Goal: Task Accomplishment & Management: Use online tool/utility

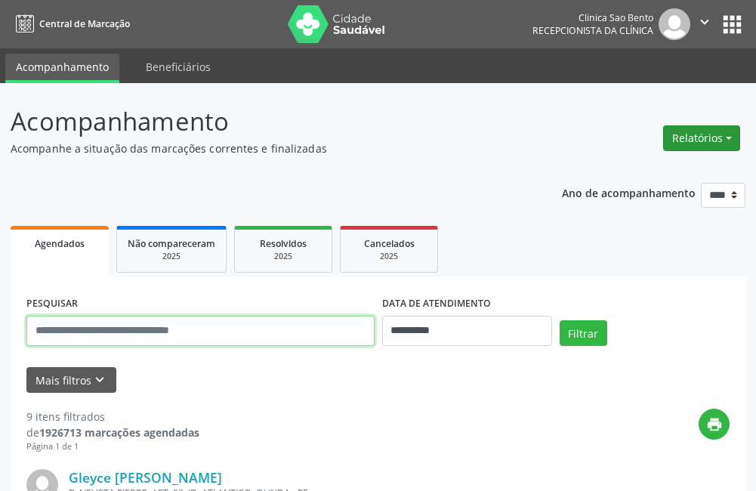
drag, startPoint x: 130, startPoint y: 332, endPoint x: 715, endPoint y: 135, distance: 617.4
click at [715, 135] on button "Relatórios" at bounding box center [701, 138] width 77 height 26
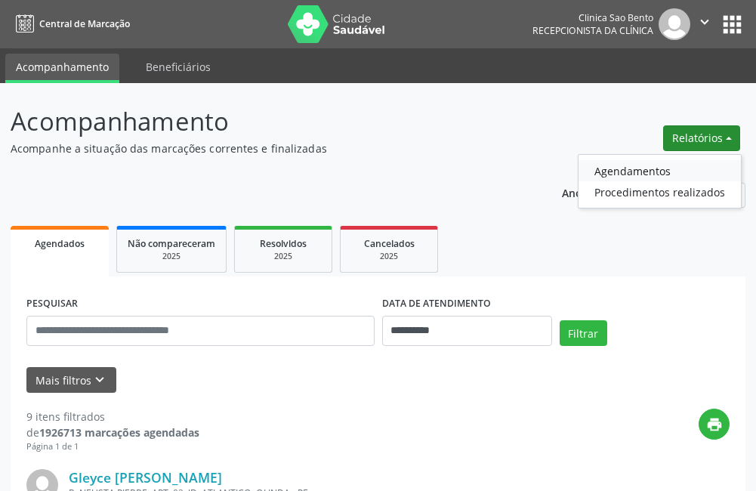
click at [655, 167] on link "Agendamentos" at bounding box center [659, 170] width 162 height 21
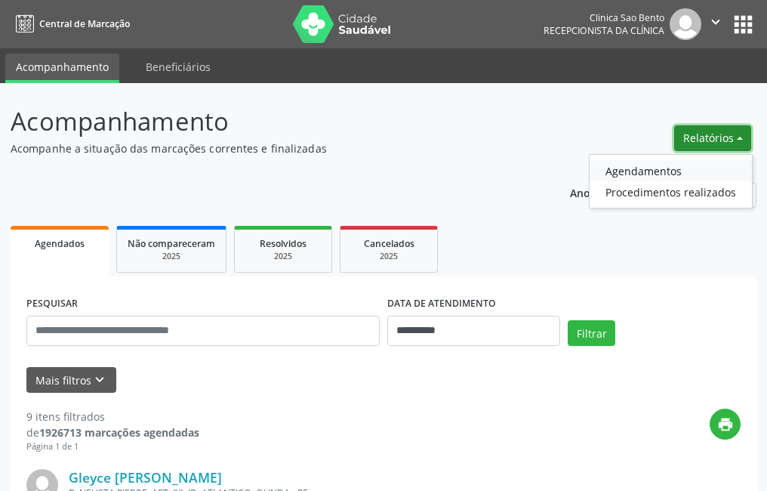
select select "*"
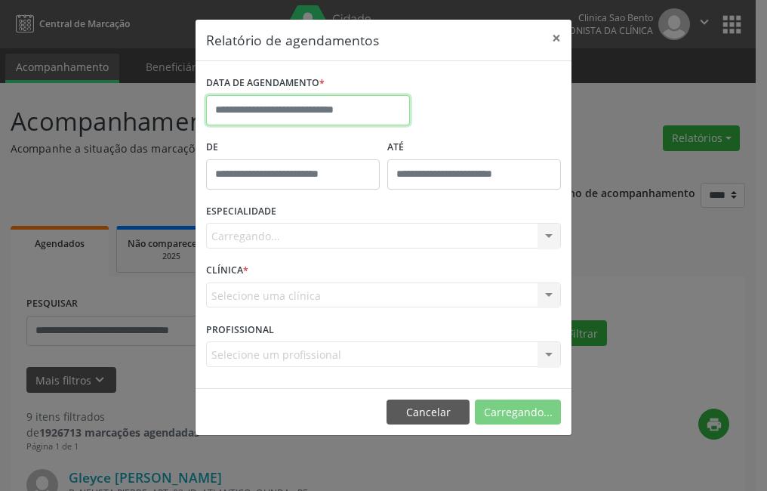
click at [330, 114] on input "text" at bounding box center [308, 110] width 204 height 30
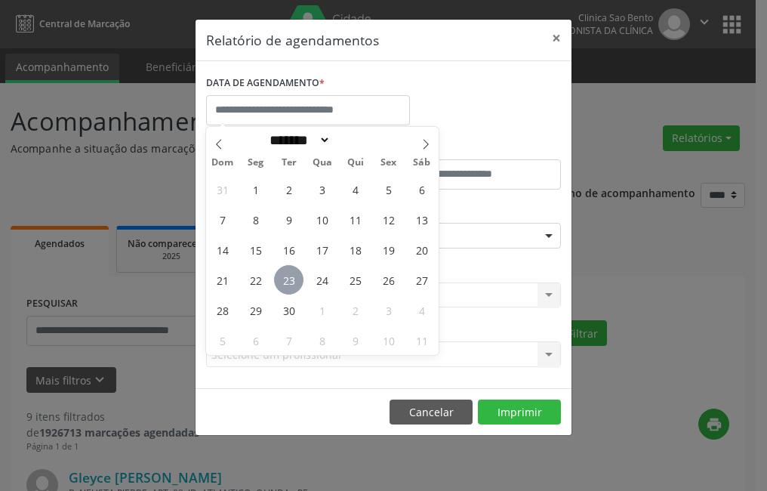
click at [288, 279] on span "23" at bounding box center [288, 279] width 29 height 29
type input "**********"
click at [288, 279] on span "23" at bounding box center [288, 279] width 29 height 29
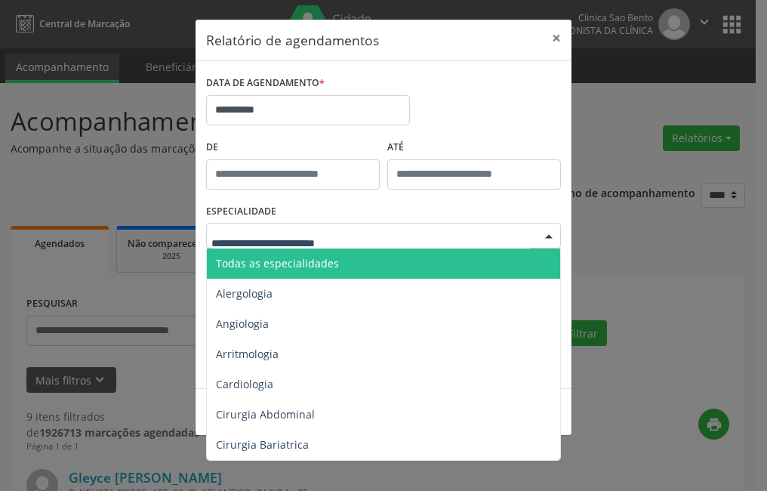
click at [307, 224] on div at bounding box center [383, 236] width 355 height 26
click at [315, 263] on span "Todas as especialidades" at bounding box center [277, 263] width 123 height 14
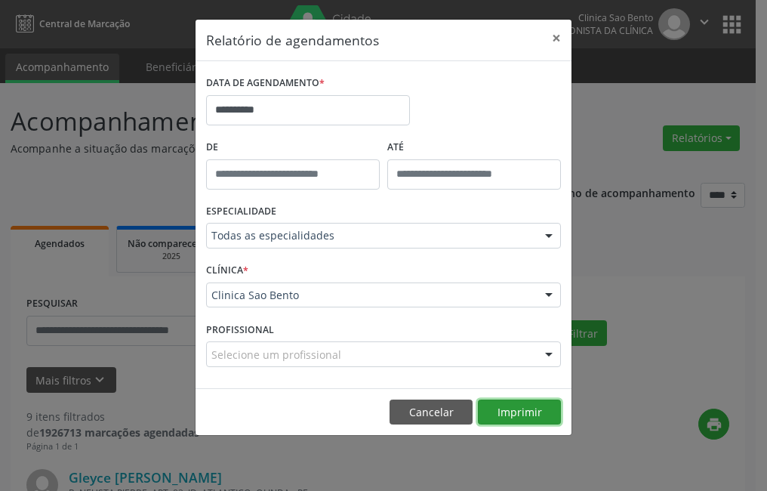
click at [528, 407] on button "Imprimir" at bounding box center [519, 412] width 83 height 26
